Goal: Task Accomplishment & Management: Manage account settings

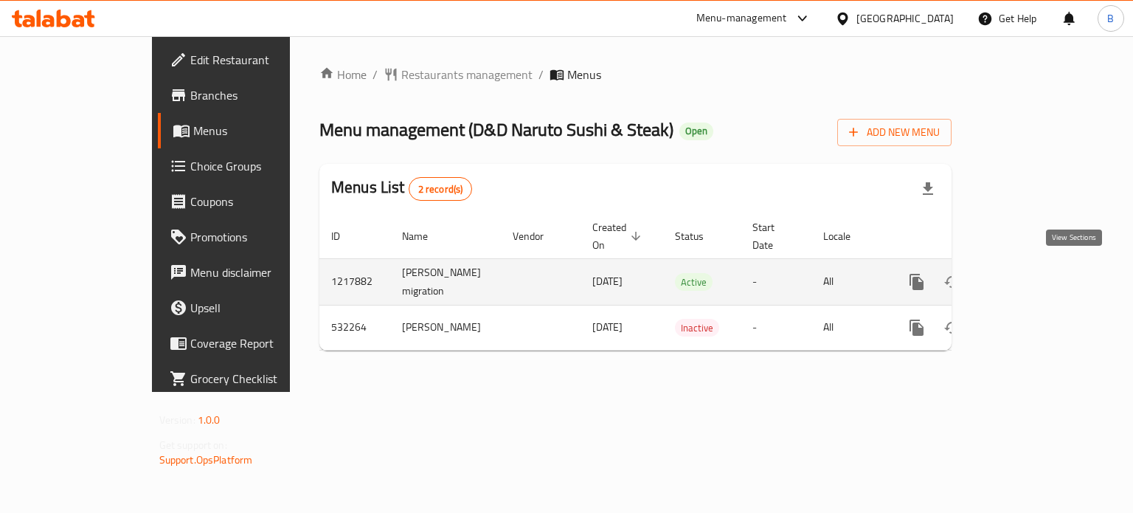
click at [1032, 277] on icon "enhanced table" at bounding box center [1024, 282] width 18 height 18
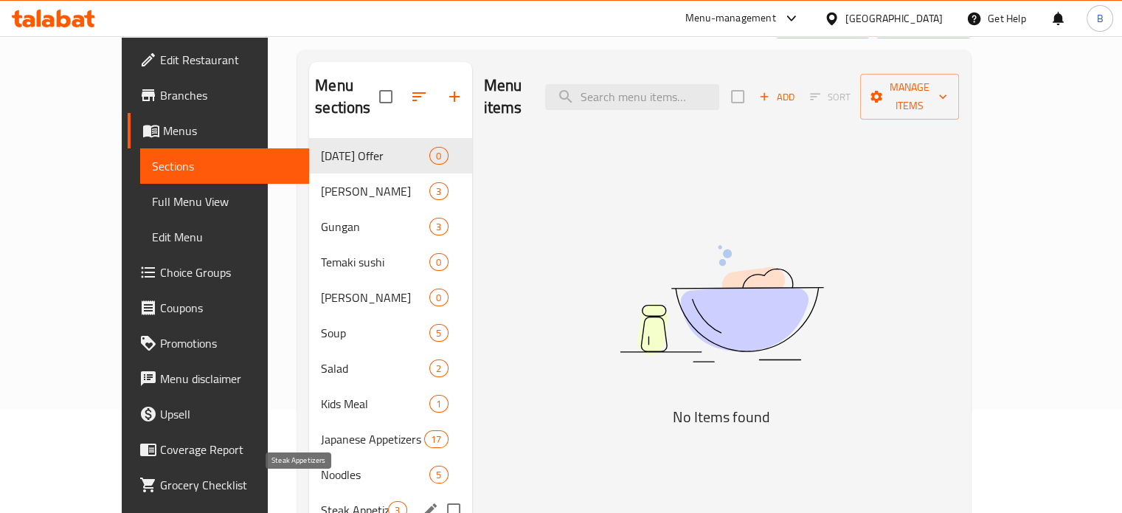
scroll to position [118, 0]
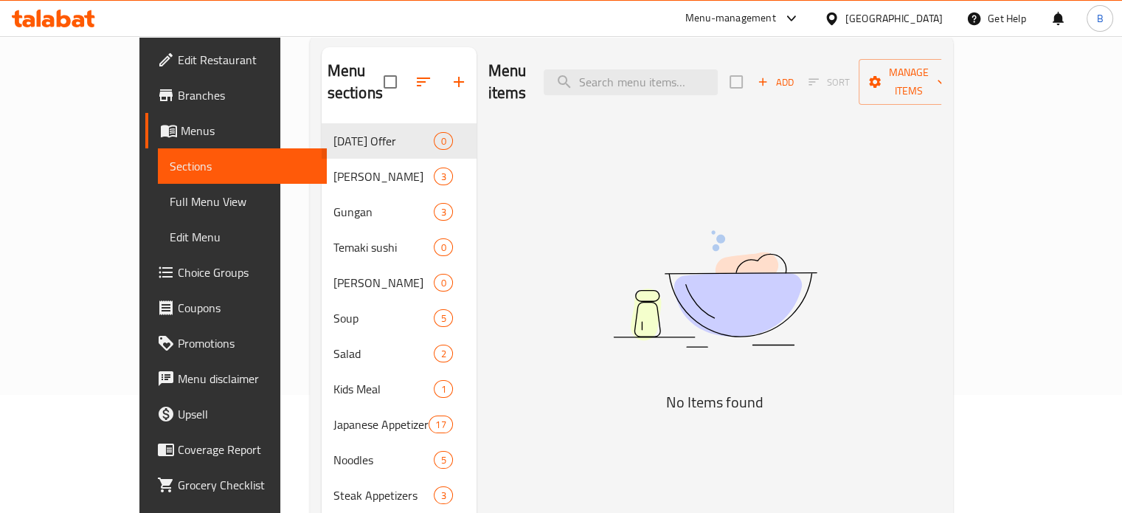
click at [670, 79] on input "search" at bounding box center [631, 82] width 174 height 26
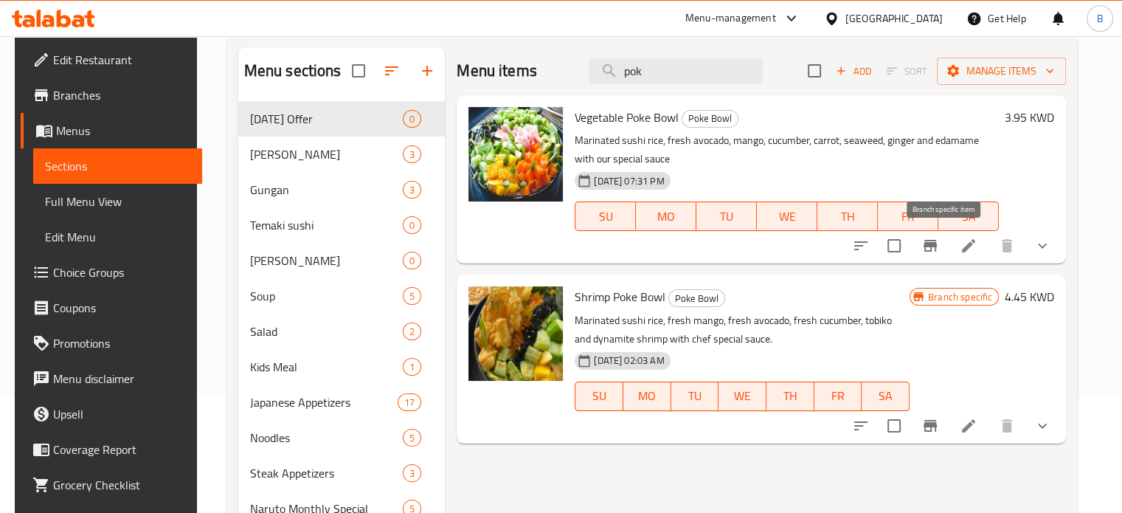
type input "pok"
click at [937, 244] on icon "Branch-specific-item" at bounding box center [930, 246] width 13 height 12
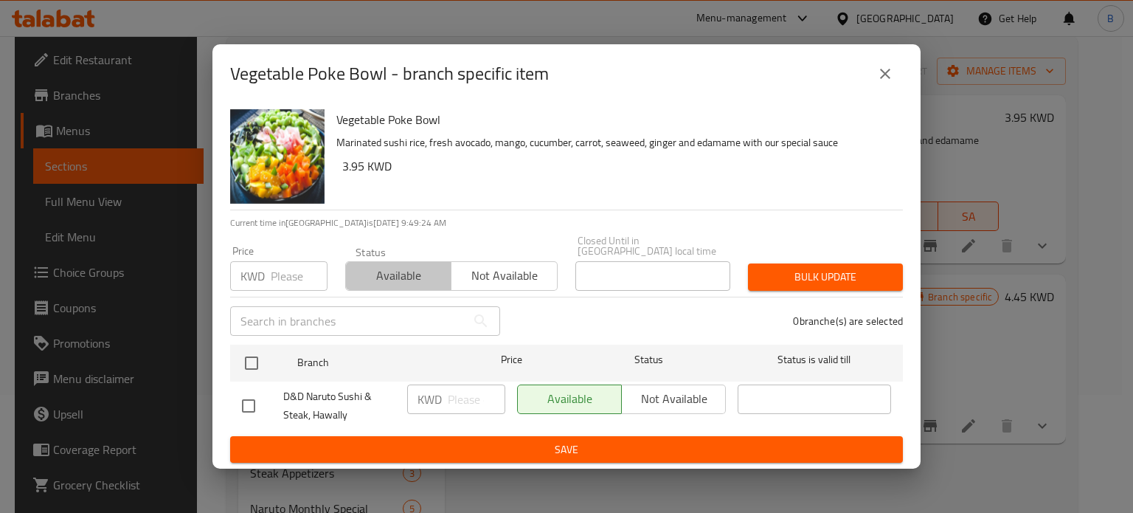
click at [421, 266] on span "Available" at bounding box center [399, 275] width 94 height 21
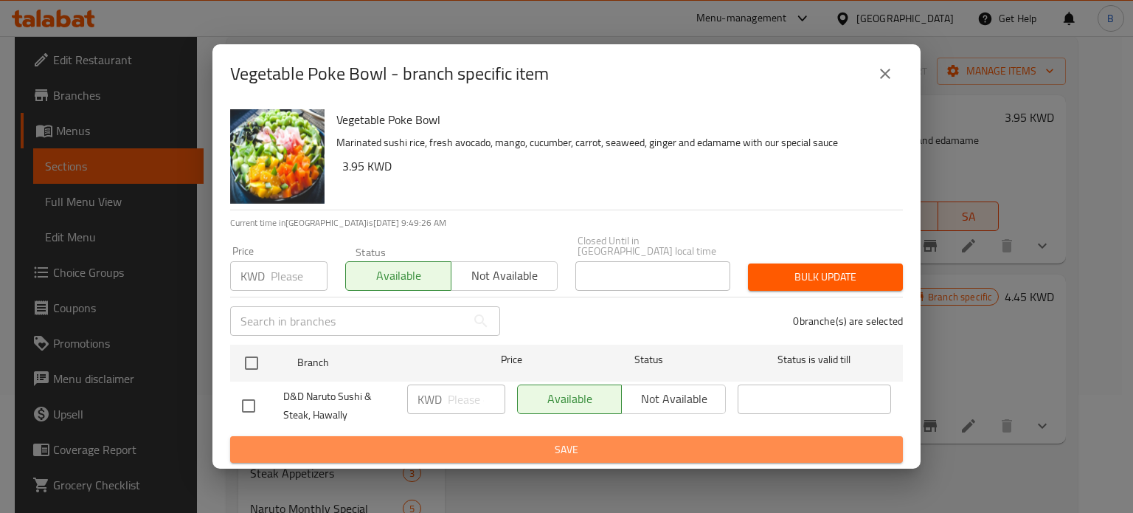
click at [455, 442] on span "Save" at bounding box center [566, 450] width 649 height 18
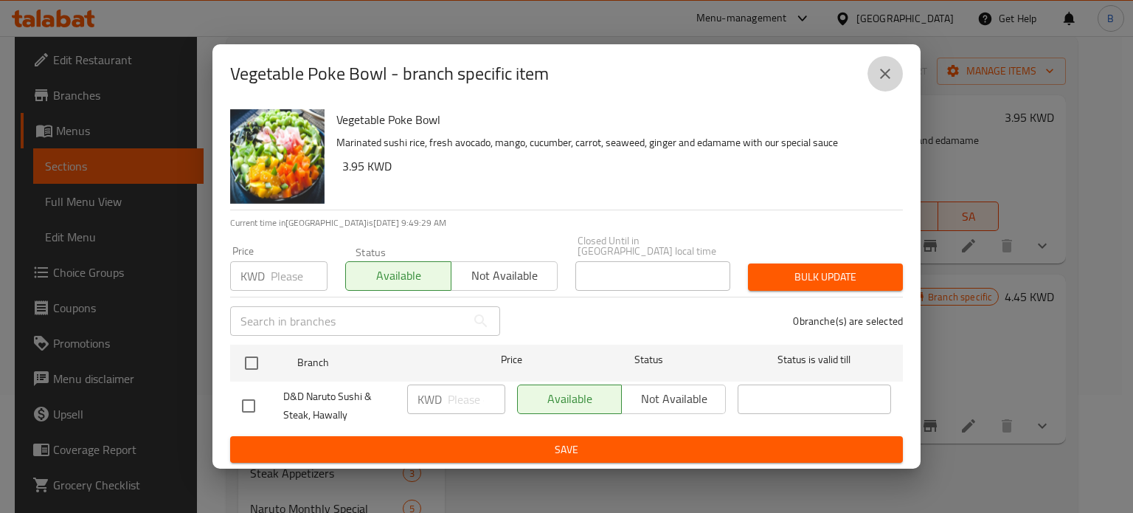
click at [884, 76] on icon "close" at bounding box center [886, 74] width 18 height 18
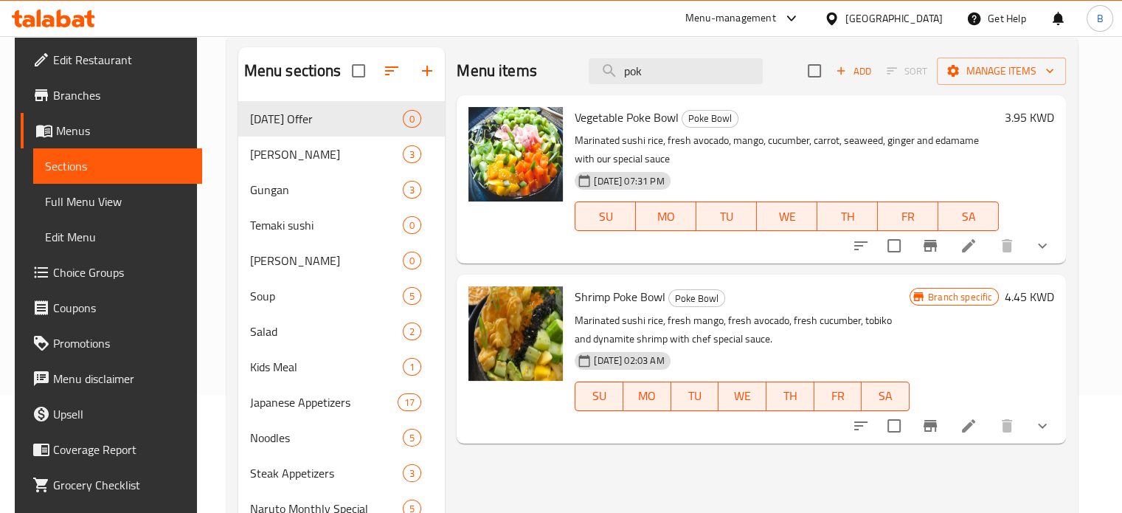
click at [592, 297] on span "Shrimp Poke Bowl" at bounding box center [620, 297] width 91 height 22
click at [596, 318] on p "Marinated sushi rice, fresh mango, fresh avocado, fresh cucumber, tobiko and dy…" at bounding box center [742, 329] width 335 height 37
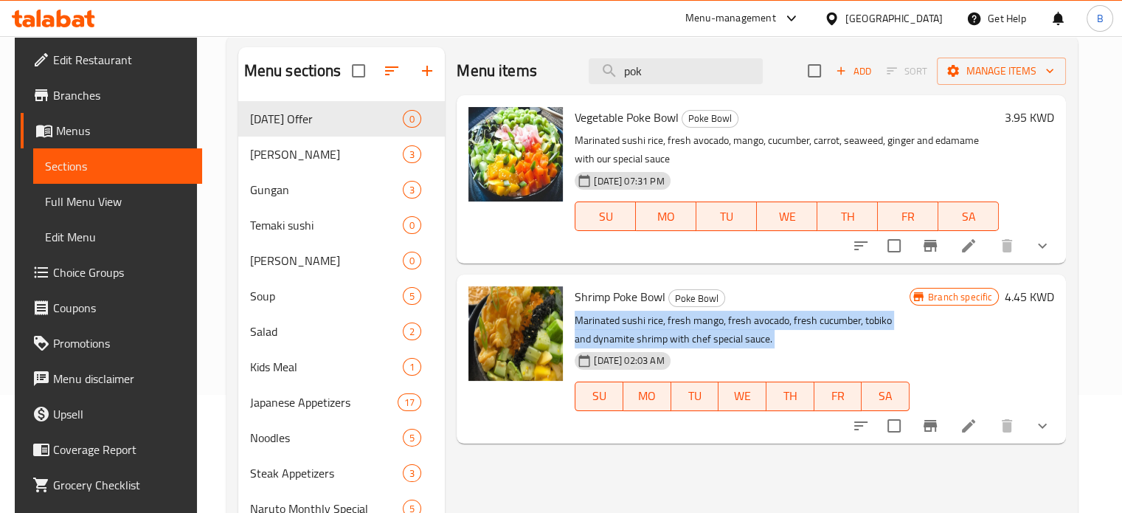
click at [596, 318] on p "Marinated sushi rice, fresh mango, fresh avocado, fresh cucumber, tobiko and dy…" at bounding box center [742, 329] width 335 height 37
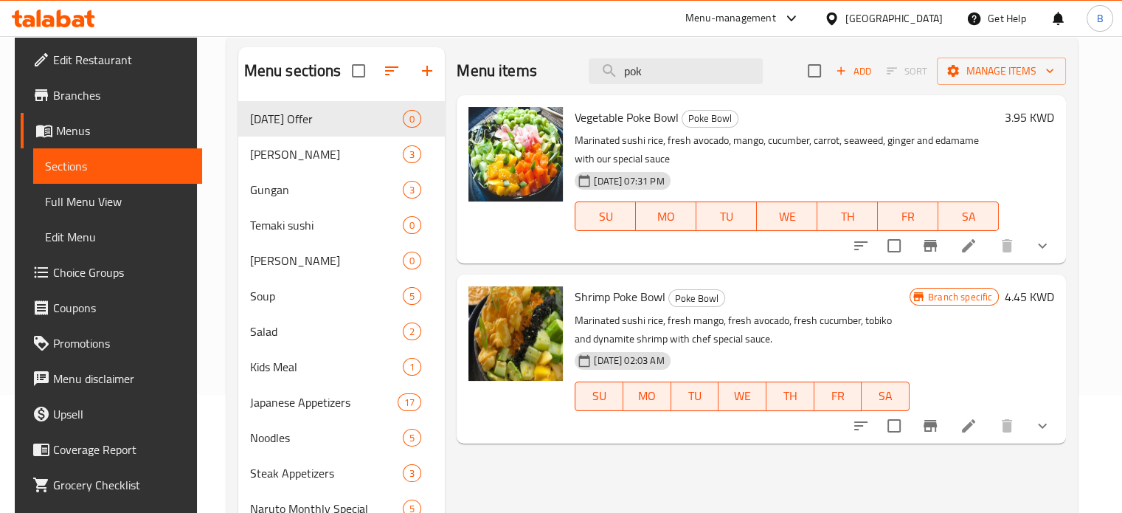
click at [584, 294] on span "Shrimp Poke Bowl" at bounding box center [620, 297] width 91 height 22
copy h6 "Shrimp Poke Bowl"
click at [604, 119] on span "Vegetable Poke Bowl" at bounding box center [627, 117] width 104 height 22
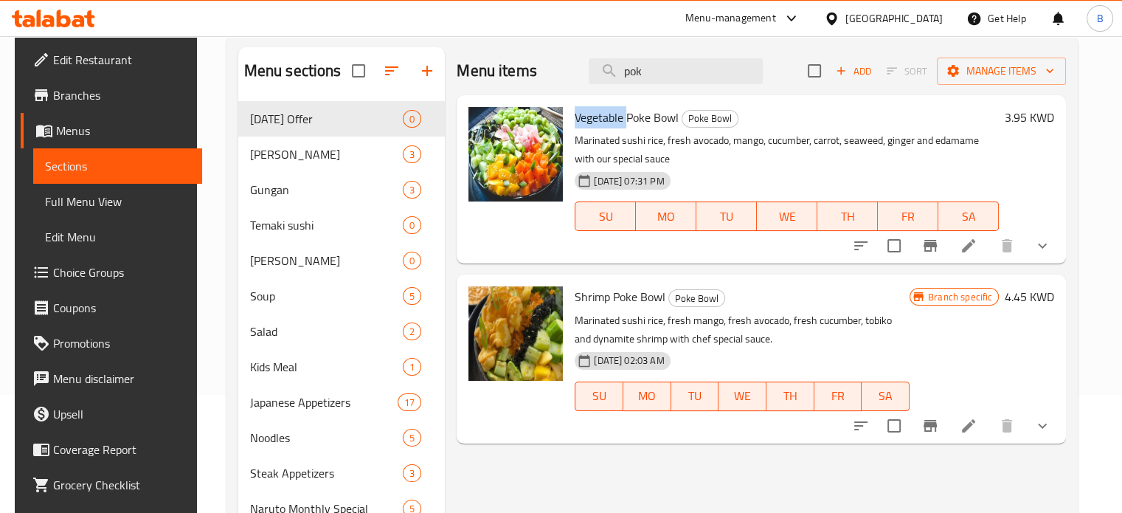
click at [604, 119] on span "Vegetable Poke Bowl" at bounding box center [627, 117] width 104 height 22
copy h6 "Vegetable Poke Bowl"
click at [891, 305] on h6 "Shrimp Poke Bowl Poke Bowl" at bounding box center [742, 296] width 335 height 21
click at [995, 355] on div "Branch specific 4.45 KWD" at bounding box center [982, 358] width 145 height 145
